Goal: Task Accomplishment & Management: Manage account settings

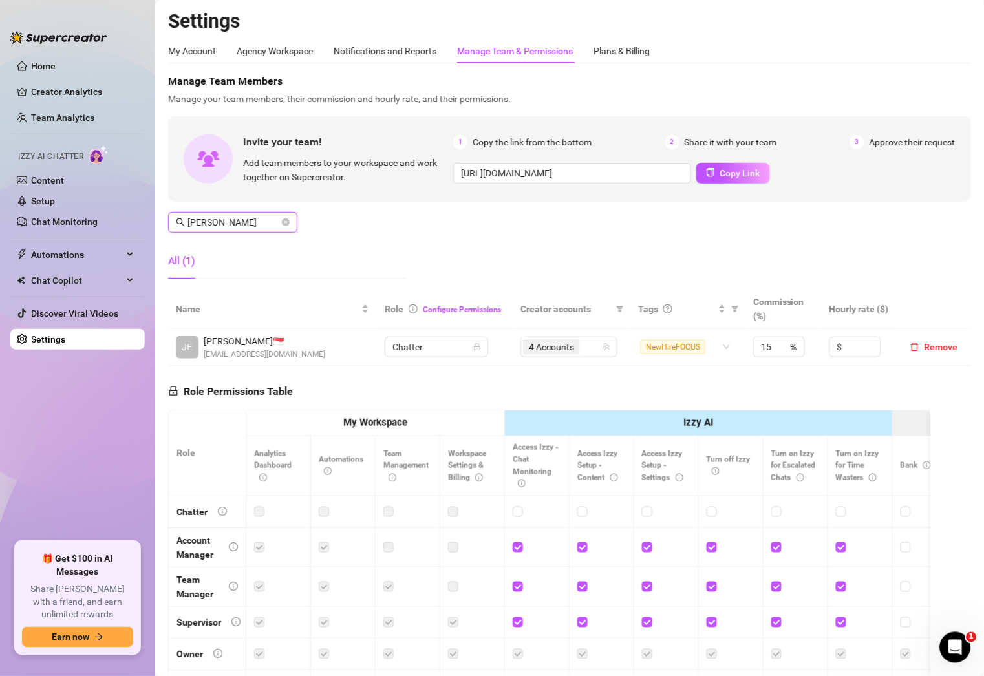
click at [219, 226] on input "[PERSON_NAME]" at bounding box center [233, 222] width 92 height 14
click at [924, 349] on span "Remove" at bounding box center [941, 347] width 34 height 10
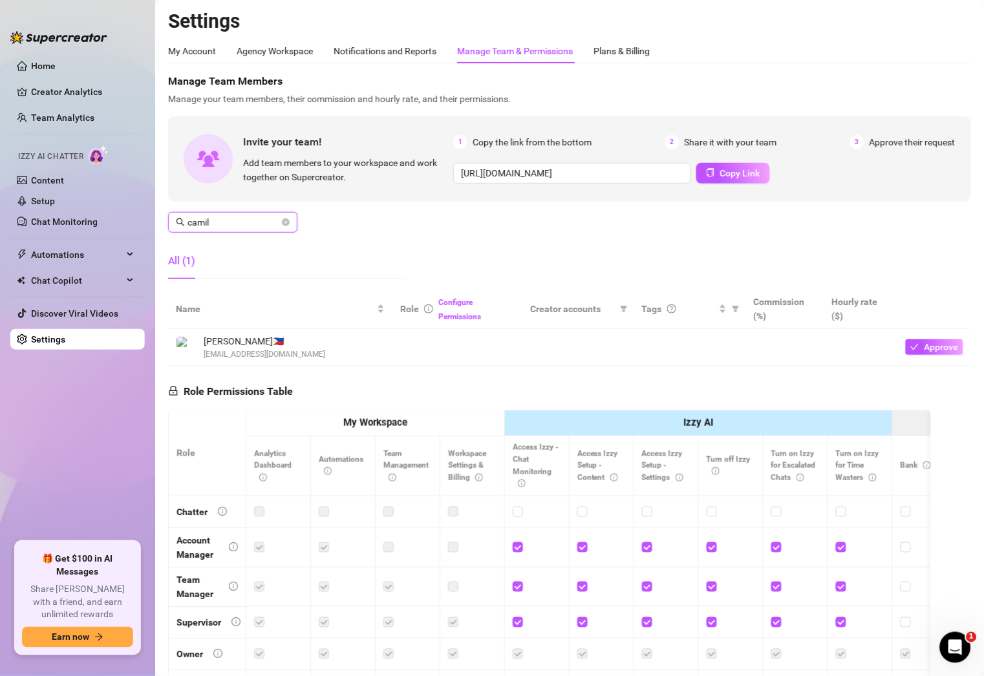
click at [235, 224] on input "camil" at bounding box center [233, 222] width 92 height 14
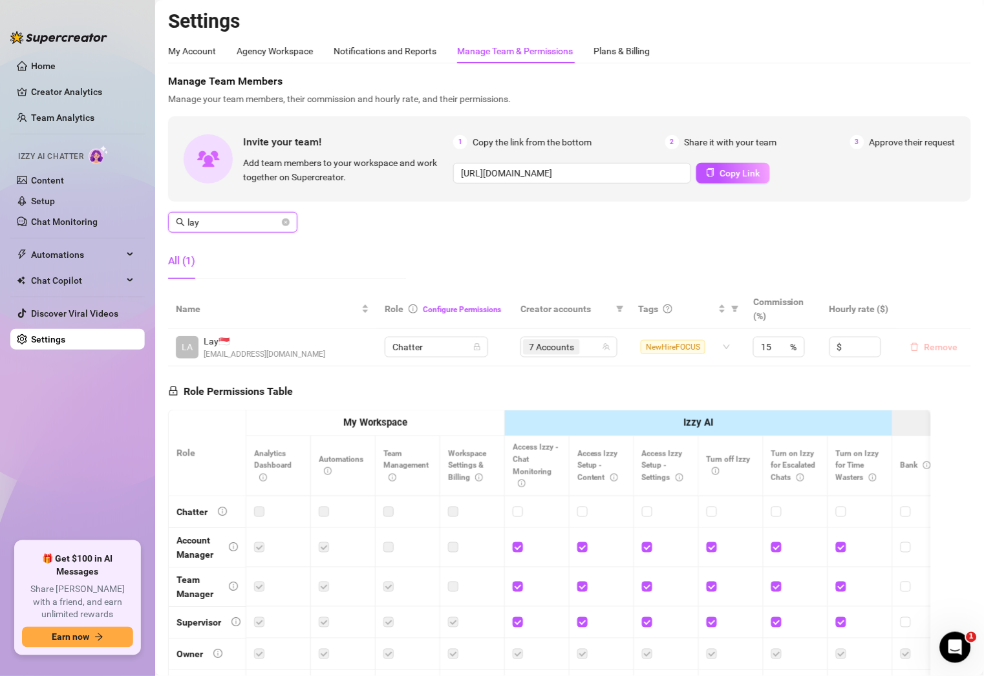
type input "lay"
click at [924, 345] on span "Remove" at bounding box center [941, 347] width 34 height 10
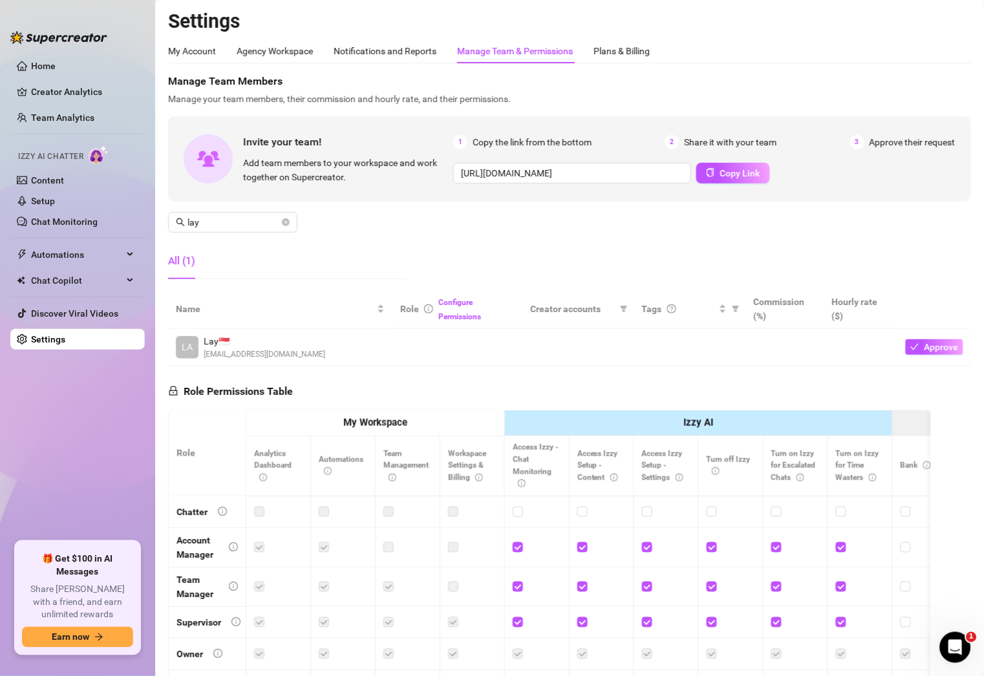
click at [253, 272] on div "All (1)" at bounding box center [287, 261] width 238 height 36
